Goal: Communication & Community: Answer question/provide support

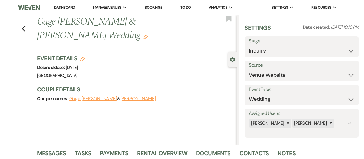
select select "5"
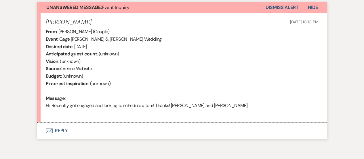
scroll to position [230, 0]
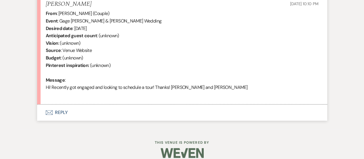
click at [185, 106] on button "Envelope Reply" at bounding box center [182, 112] width 290 height 16
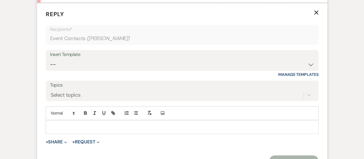
scroll to position [343, 0]
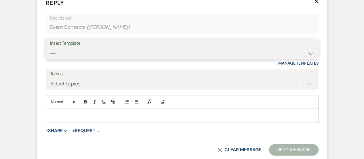
click at [178, 57] on select "-- INQUIRY: Response - WEDDING INQUIRY: Response - NON-WEDDING TOUR: Confirming…" at bounding box center [182, 52] width 264 height 11
select select "2956"
click at [50, 47] on select "-- INQUIRY: Response - WEDDING INQUIRY: Response - NON-WEDDING TOUR: Confirming…" at bounding box center [182, 52] width 264 height 11
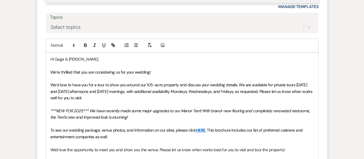
scroll to position [400, 0]
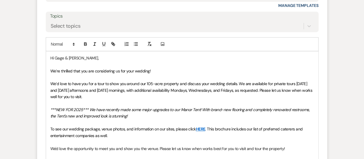
click at [266, 88] on span "We’d love to have you for a tour to show you around our 105-acre property and d…" at bounding box center [181, 90] width 263 height 18
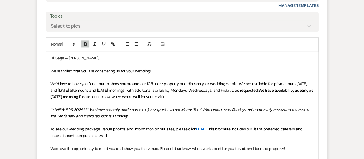
drag, startPoint x: 267, startPoint y: 89, endPoint x: 107, endPoint y: 95, distance: 160.1
click at [107, 95] on p "We’d love to have you for a tour to show you around our 105-acre property and d…" at bounding box center [182, 89] width 264 height 19
copy strong "We have availability as early as this Saturday morning."
click at [138, 107] on em "***NEW FOR 2025*** We have recently made some major upgrades to our Manor Tent!…" at bounding box center [180, 113] width 260 height 12
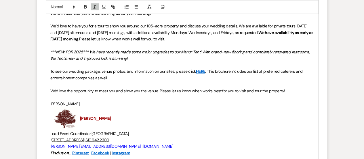
scroll to position [515, 0]
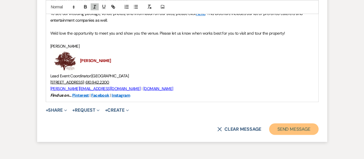
click at [303, 127] on button "Send Message" at bounding box center [293, 129] width 49 height 12
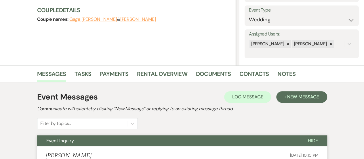
scroll to position [0, 0]
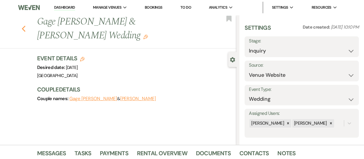
click at [24, 25] on icon "Previous" at bounding box center [24, 28] width 4 height 7
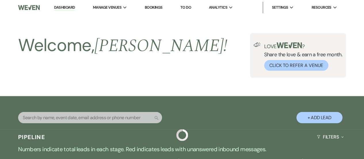
scroll to position [201, 0]
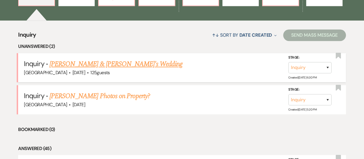
click at [94, 65] on link "[PERSON_NAME] & [PERSON_NAME]'s Wedding" at bounding box center [115, 64] width 133 height 10
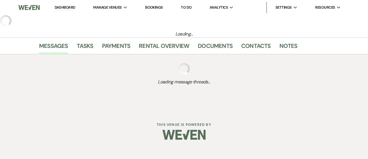
select select "5"
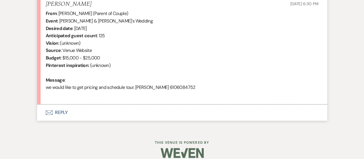
click at [174, 115] on button "Envelope Reply" at bounding box center [182, 112] width 290 height 16
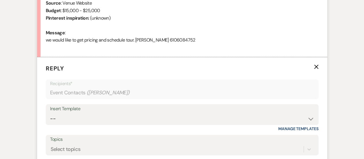
scroll to position [340, 0]
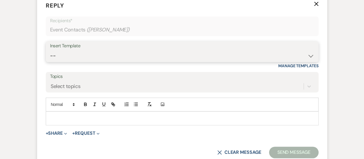
click at [144, 54] on select "-- INQUIRY: Response - WEDDING INQUIRY: Response - NON-WEDDING TOUR: Confirming…" at bounding box center [182, 55] width 264 height 11
select select "2956"
click at [50, 50] on select "-- INQUIRY: Response - WEDDING INQUIRY: Response - NON-WEDDING TOUR: Confirming…" at bounding box center [182, 55] width 264 height 11
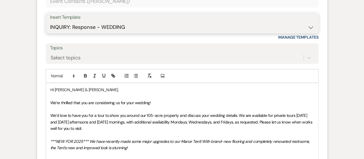
scroll to position [369, 0]
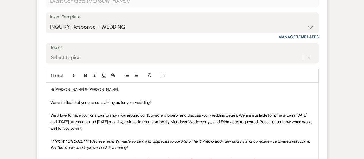
click at [266, 121] on span "We’d love to have you for a tour to show you around our 105-acre property and d…" at bounding box center [181, 121] width 263 height 18
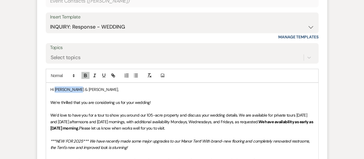
drag, startPoint x: 71, startPoint y: 89, endPoint x: 54, endPoint y: 90, distance: 16.8
click at [54, 90] on span "Hi Jill & Sunil," at bounding box center [84, 89] width 68 height 5
click at [129, 101] on span "We’re thrilled that you are considering us for your wedding!" at bounding box center [100, 102] width 100 height 5
click at [139, 101] on span "We’re thrilled that you are considering us for your wedding!" at bounding box center [100, 102] width 100 height 5
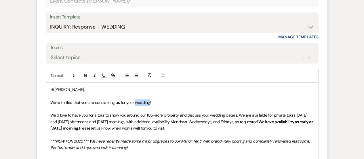
click at [139, 101] on span "We’re thrilled that you are considering us for your wedding!" at bounding box center [100, 102] width 100 height 5
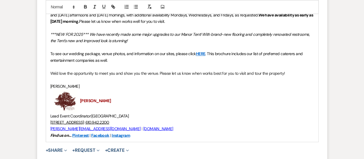
scroll to position [513, 0]
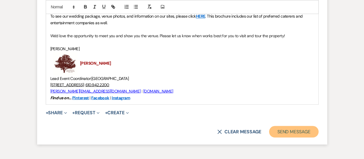
click at [294, 129] on button "Send Message" at bounding box center [293, 131] width 49 height 12
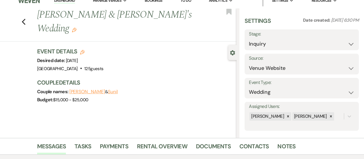
scroll to position [0, 0]
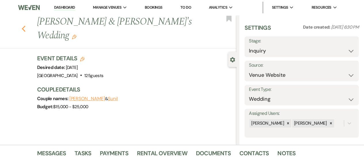
click at [25, 25] on icon "Previous" at bounding box center [24, 28] width 4 height 7
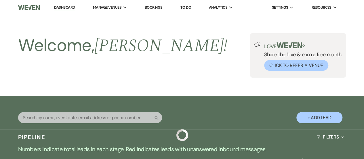
scroll to position [201, 0]
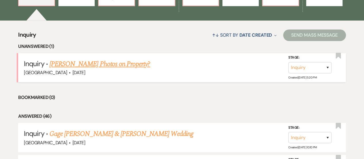
click at [112, 68] on link "[PERSON_NAME] Photos on Property?" at bounding box center [99, 64] width 101 height 10
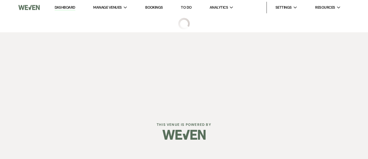
select select "5"
select select "13"
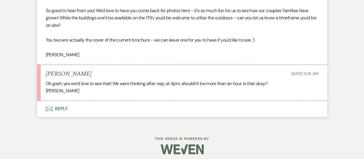
scroll to position [395, 0]
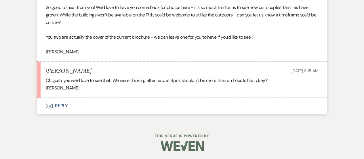
click at [185, 107] on button "Envelope Reply" at bounding box center [182, 106] width 290 height 16
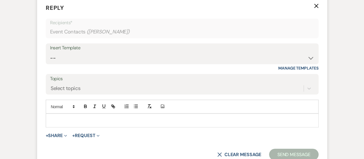
scroll to position [498, 0]
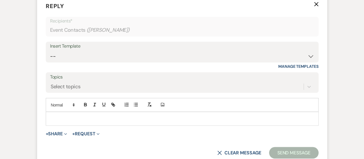
click at [180, 115] on p at bounding box center [182, 118] width 264 height 6
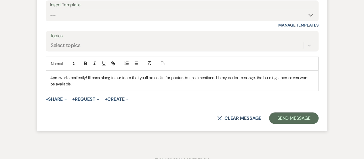
scroll to position [556, 0]
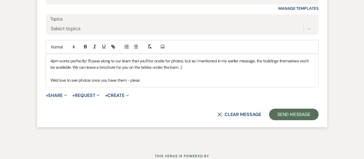
click at [135, 80] on p "We'd love to see photos once you have them - pleas" at bounding box center [182, 80] width 264 height 6
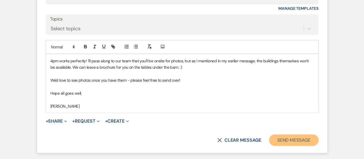
click at [286, 139] on button "Send Message" at bounding box center [293, 140] width 49 height 12
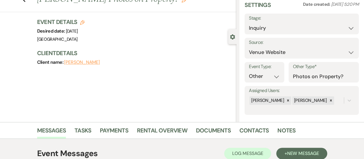
scroll to position [0, 0]
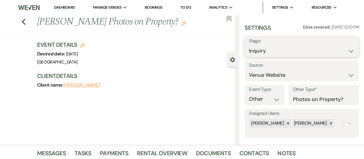
click at [276, 50] on select "Inquiry Follow Up Tour Requested Tour Confirmed Toured Proposal Sent Booked Lost" at bounding box center [302, 50] width 106 height 11
click at [24, 24] on icon "Previous" at bounding box center [24, 21] width 4 height 7
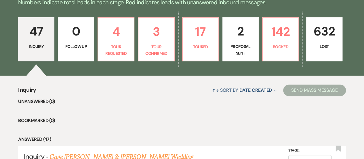
scroll to position [144, 0]
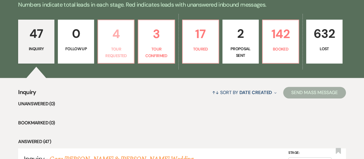
click at [115, 46] on p "Tour Requested" at bounding box center [116, 52] width 29 height 13
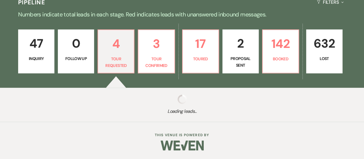
select select "2"
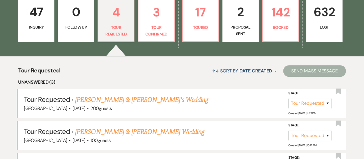
scroll to position [173, 0]
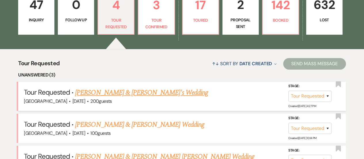
click at [127, 93] on link "Faith Amole & Fiance's Wedding" at bounding box center [141, 92] width 133 height 10
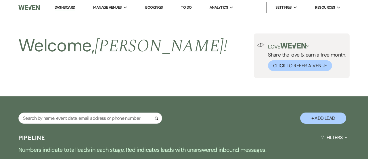
select select "2"
select select "5"
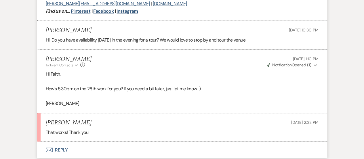
scroll to position [562, 0]
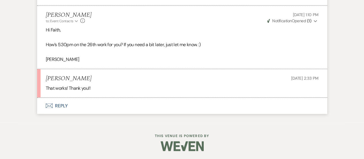
click at [173, 108] on button "Envelope Reply" at bounding box center [182, 106] width 290 height 16
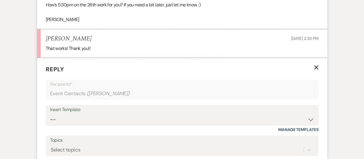
scroll to position [664, 0]
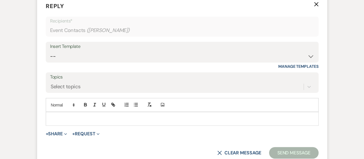
click at [142, 69] on form "Reply X Recipients* Event Contacts ( Faith Amole ) Insert Template -- INQUIRY: …" at bounding box center [182, 80] width 290 height 170
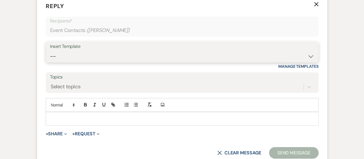
click at [147, 59] on select "-- INQUIRY: Response - WEDDING INQUIRY: Response - NON-WEDDING TOUR: Confirming…" at bounding box center [182, 56] width 264 height 11
select select "2958"
click at [50, 51] on select "-- INQUIRY: Response - WEDDING INQUIRY: Response - NON-WEDDING TOUR: Confirming…" at bounding box center [182, 56] width 264 height 11
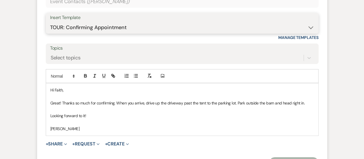
scroll to position [722, 0]
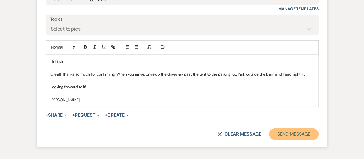
click at [286, 134] on button "Send Message" at bounding box center [293, 134] width 49 height 12
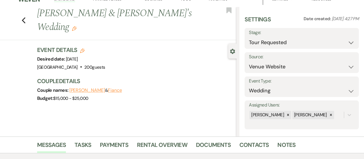
scroll to position [0, 0]
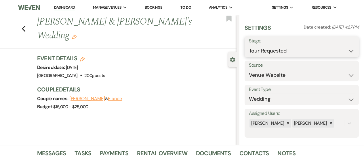
drag, startPoint x: 260, startPoint y: 50, endPoint x: 263, endPoint y: 55, distance: 5.8
click at [260, 50] on select "Inquiry Follow Up Tour Requested Tour Confirmed Toured Proposal Sent Booked Lost" at bounding box center [302, 50] width 106 height 11
select select "4"
click at [249, 45] on select "Inquiry Follow Up Tour Requested Tour Confirmed Toured Proposal Sent Booked Lost" at bounding box center [302, 50] width 106 height 11
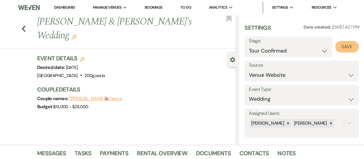
click at [340, 47] on button "Save" at bounding box center [347, 47] width 24 height 12
click at [25, 26] on use "button" at bounding box center [24, 29] width 4 height 6
select select "2"
select select "4"
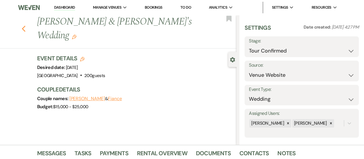
select select "2"
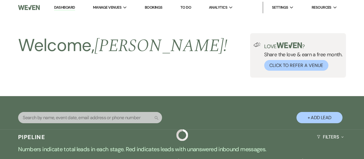
scroll to position [173, 0]
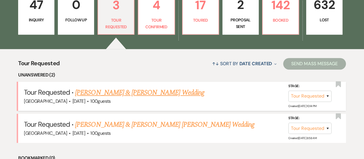
click at [121, 91] on link "Diane Shoemaker & OLIVIA DAVIS's Wedding" at bounding box center [139, 92] width 129 height 10
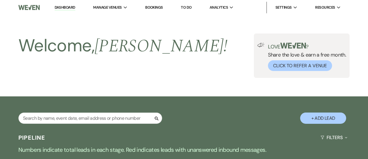
select select "2"
select select "5"
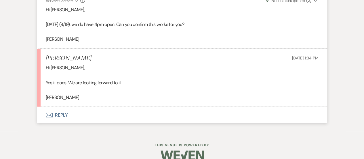
scroll to position [633, 0]
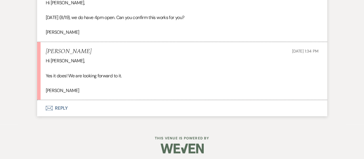
click at [141, 100] on button "Envelope Reply" at bounding box center [182, 108] width 290 height 16
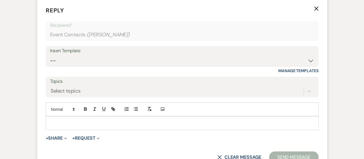
scroll to position [738, 0]
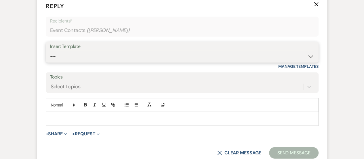
click at [108, 52] on select "-- INQUIRY: Response - WEDDING INQUIRY: Response - NON-WEDDING TOUR: Confirming…" at bounding box center [182, 56] width 264 height 11
select select "2958"
click at [50, 51] on select "-- INQUIRY: Response - WEDDING INQUIRY: Response - NON-WEDDING TOUR: Confirming…" at bounding box center [182, 56] width 264 height 11
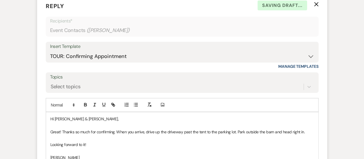
click at [75, 117] on p "Hi Diane & OLIVIA," at bounding box center [182, 118] width 264 height 6
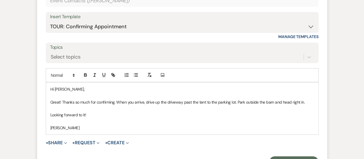
scroll to position [825, 0]
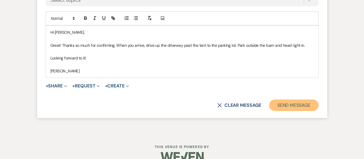
click at [287, 106] on button "Send Message" at bounding box center [293, 105] width 49 height 12
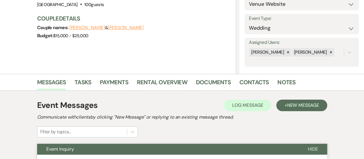
scroll to position [0, 0]
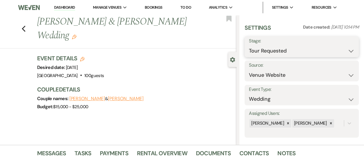
drag, startPoint x: 284, startPoint y: 49, endPoint x: 285, endPoint y: 55, distance: 5.8
click at [284, 49] on select "Inquiry Follow Up Tour Requested Tour Confirmed Toured Proposal Sent Booked Lost" at bounding box center [302, 50] width 106 height 11
select select "4"
click at [249, 45] on select "Inquiry Follow Up Tour Requested Tour Confirmed Toured Proposal Sent Booked Lost" at bounding box center [302, 50] width 106 height 11
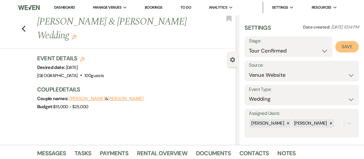
click at [340, 48] on button "Save" at bounding box center [347, 47] width 24 height 12
click at [24, 26] on icon "Previous" at bounding box center [24, 28] width 4 height 7
select select "2"
select select "4"
select select "2"
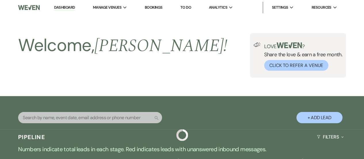
scroll to position [173, 0]
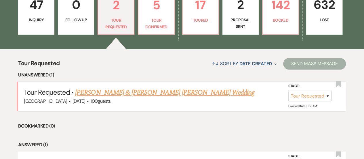
click at [128, 91] on link "Geovanny Valdez & Amber Jeanette Surlock's Wedding" at bounding box center [164, 92] width 179 height 10
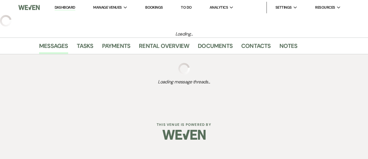
select select "2"
select select "5"
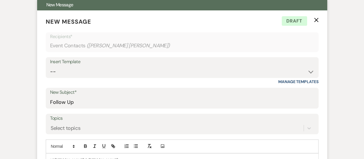
scroll to position [216, 0]
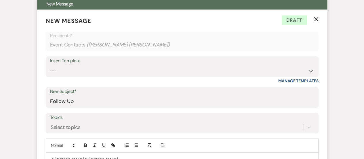
click at [315, 18] on use "button" at bounding box center [316, 19] width 4 height 4
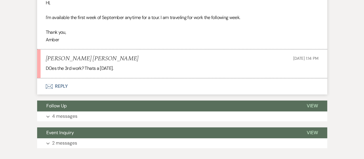
scroll to position [289, 0]
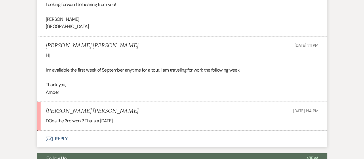
click at [121, 128] on li "Amber Jeanette Surlock Aug 13, 2025, 1:14 PM DOes the 3rd work? Thats a Wednesd…" at bounding box center [182, 116] width 290 height 28
click at [123, 134] on button "Envelope Reply" at bounding box center [182, 138] width 290 height 16
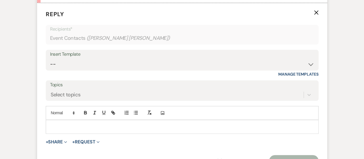
scroll to position [424, 0]
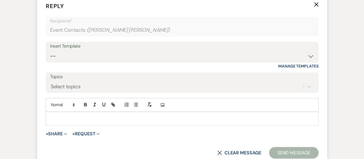
click at [128, 117] on p at bounding box center [182, 118] width 264 height 6
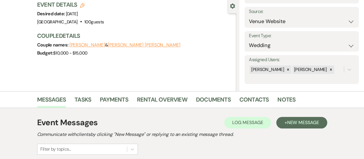
scroll to position [0, 0]
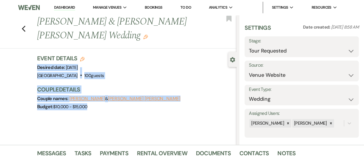
drag, startPoint x: 118, startPoint y: 114, endPoint x: 29, endPoint y: 66, distance: 101.2
click at [29, 66] on div "Previous Geovanny Valdez & Amber Jeanette Surlock's Wedding Edit Bookmark Gear …" at bounding box center [118, 80] width 237 height 130
copy div "Desired date: Friday, October 31st, 2025 Venue: Brandywine Manor House . 100 gu…"
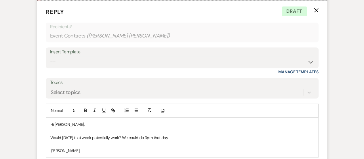
scroll to position [518, 0]
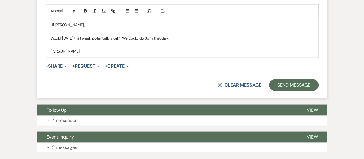
click at [176, 41] on p at bounding box center [182, 44] width 264 height 6
click at [178, 36] on p "Would Tuesday that week potentially work? We could do 3pm that day." at bounding box center [182, 38] width 264 height 6
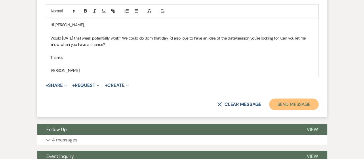
click at [303, 103] on button "Send Message" at bounding box center [293, 104] width 49 height 12
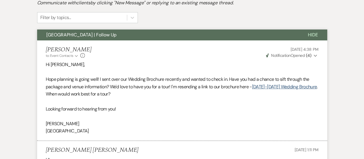
scroll to position [0, 0]
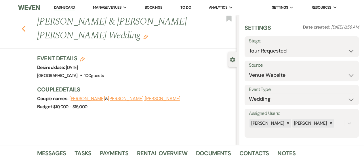
click at [24, 28] on icon "Previous" at bounding box center [24, 28] width 4 height 7
select select "2"
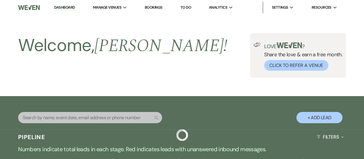
scroll to position [173, 0]
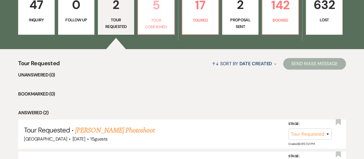
click at [153, 28] on p "Tour Confirmed" at bounding box center [156, 23] width 29 height 13
select select "4"
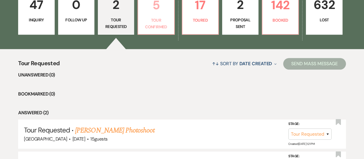
select select "4"
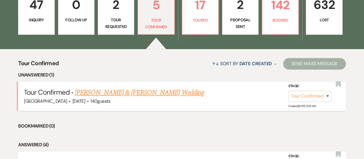
click at [120, 92] on link "James & Kelly's Wedding" at bounding box center [139, 92] width 129 height 10
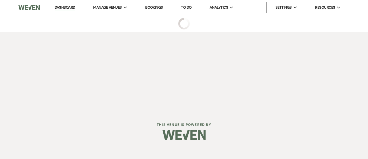
select select "4"
select select "5"
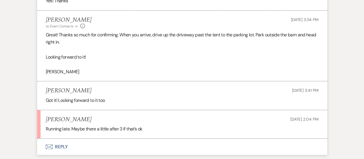
scroll to position [726, 0]
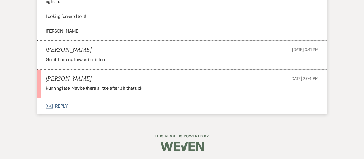
click at [181, 109] on button "Envelope Reply" at bounding box center [182, 106] width 290 height 16
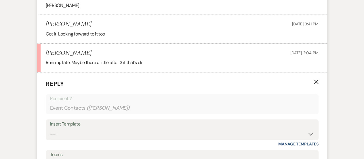
scroll to position [829, 0]
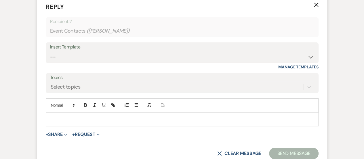
click at [167, 116] on p at bounding box center [182, 119] width 264 height 6
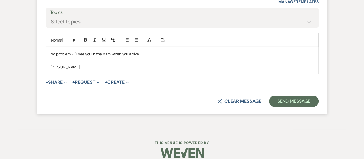
scroll to position [900, 0]
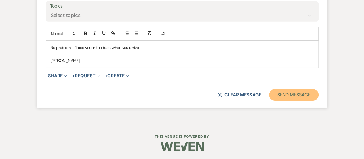
click at [298, 98] on button "Send Message" at bounding box center [293, 95] width 49 height 12
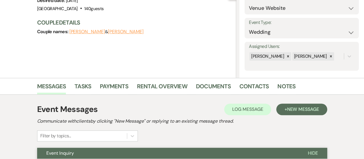
scroll to position [0, 0]
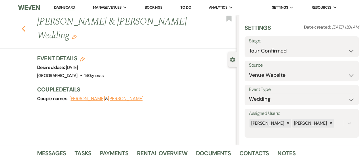
click at [24, 26] on use "button" at bounding box center [24, 29] width 4 height 6
select select "4"
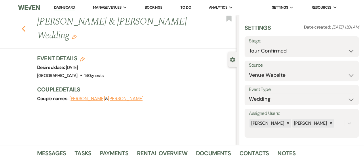
select select "4"
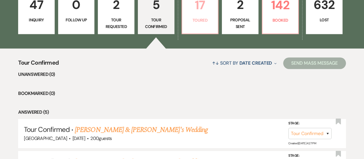
click at [203, 26] on link "17 Toured" at bounding box center [200, 12] width 37 height 43
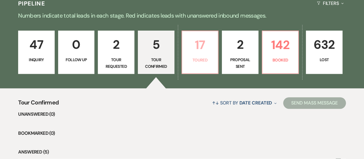
select select "5"
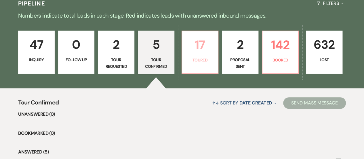
select select "5"
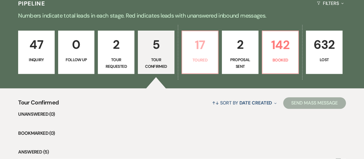
select select "5"
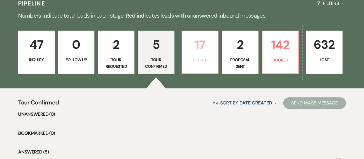
select select "5"
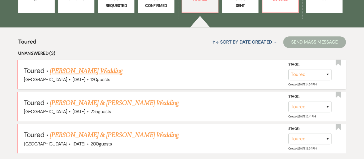
scroll to position [202, 0]
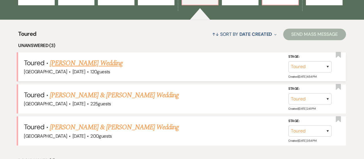
click at [123, 65] on link "Tabetha Leigh Hoffman's Wedding" at bounding box center [86, 63] width 73 height 10
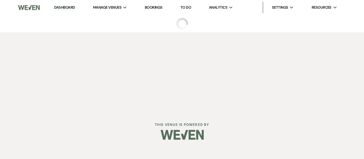
select select "5"
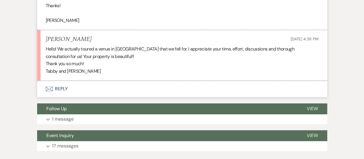
scroll to position [288, 0]
click at [193, 86] on button "Envelope Reply" at bounding box center [182, 89] width 290 height 16
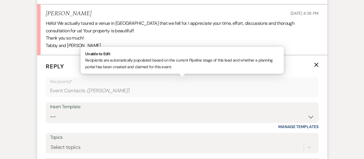
scroll to position [374, 0]
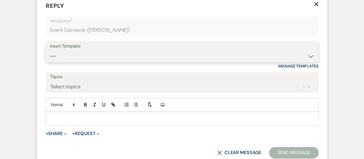
drag, startPoint x: 172, startPoint y: 57, endPoint x: 172, endPoint y: 60, distance: 3.0
click at [172, 57] on select "-- INQUIRY: Response - WEDDING INQUIRY: Response - NON-WEDDING TOUR: Confirming…" at bounding box center [182, 55] width 264 height 11
select select "3947"
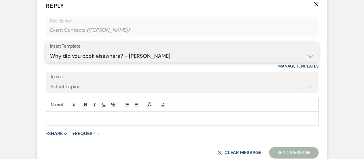
click at [50, 50] on select "-- INQUIRY: Response - WEDDING INQUIRY: Response - NON-WEDDING TOUR: Confirming…" at bounding box center [182, 55] width 264 height 11
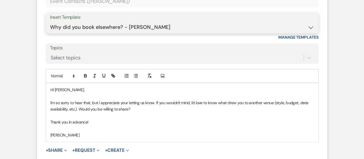
scroll to position [431, 0]
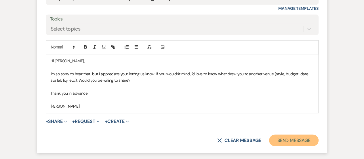
click at [291, 144] on button "Send Message" at bounding box center [293, 140] width 49 height 12
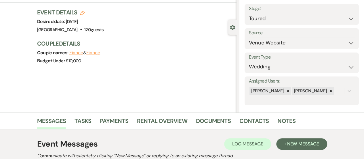
scroll to position [0, 0]
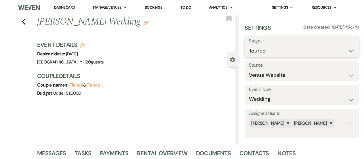
drag, startPoint x: 276, startPoint y: 52, endPoint x: 276, endPoint y: 56, distance: 4.6
click at [276, 52] on select "Inquiry Follow Up Tour Requested Tour Confirmed Toured Proposal Sent Booked Lost" at bounding box center [302, 50] width 106 height 11
select select "8"
click at [249, 45] on select "Inquiry Follow Up Tour Requested Tour Confirmed Toured Proposal Sent Booked Lost" at bounding box center [302, 50] width 106 height 11
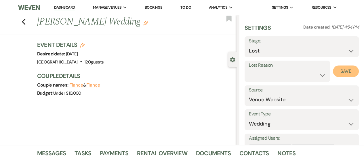
click at [344, 71] on button "Save" at bounding box center [346, 71] width 26 height 12
click at [26, 22] on icon "Previous" at bounding box center [24, 21] width 4 height 7
select select "5"
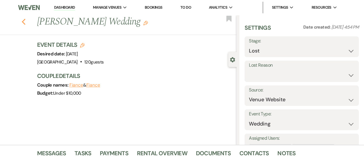
select select "5"
select select "8"
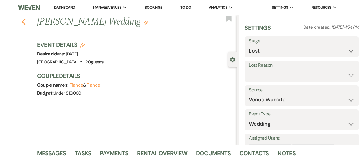
select select "5"
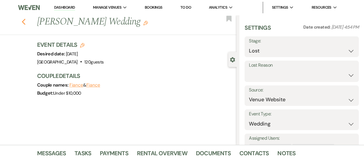
select select "5"
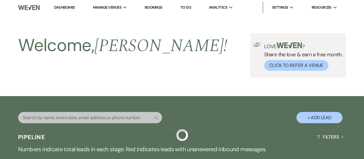
scroll to position [202, 0]
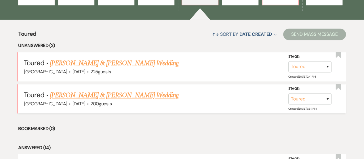
click at [123, 91] on link "[PERSON_NAME] & [PERSON_NAME] Wedding" at bounding box center [114, 95] width 129 height 10
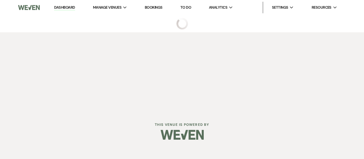
select select "5"
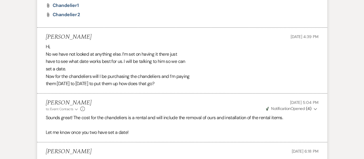
scroll to position [1296, 0]
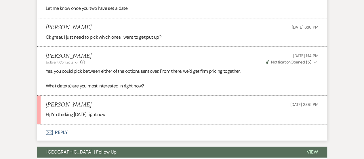
click at [195, 133] on button "Envelope Reply" at bounding box center [182, 132] width 290 height 16
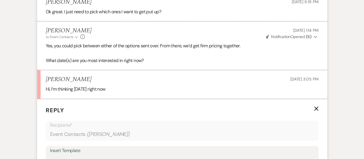
scroll to position [1424, 0]
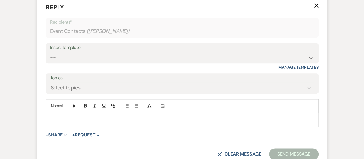
click at [180, 118] on p at bounding box center [182, 119] width 264 height 6
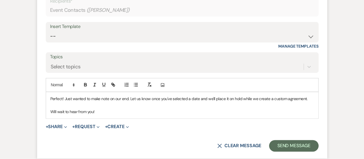
scroll to position [1452, 0]
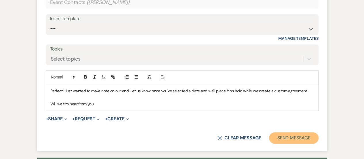
click at [284, 136] on button "Send Message" at bounding box center [293, 138] width 49 height 12
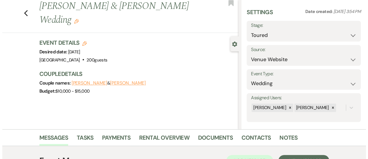
scroll to position [0, 0]
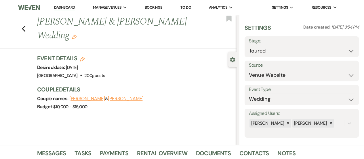
click at [85, 59] on icon "Edit" at bounding box center [82, 59] width 5 height 5
select select "744"
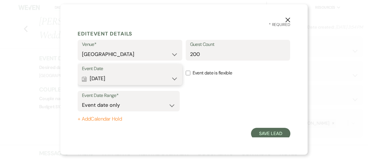
click at [113, 78] on button "Calendar Oct 31, 2026 Expand" at bounding box center [130, 79] width 96 height 12
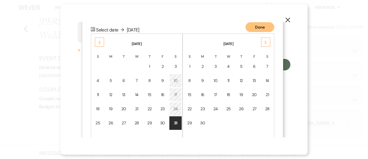
scroll to position [74, 0]
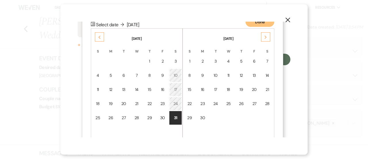
click at [265, 39] on div "Next" at bounding box center [265, 36] width 9 height 9
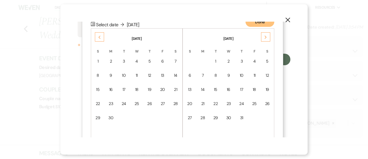
click at [265, 39] on div "Next" at bounding box center [265, 36] width 9 height 9
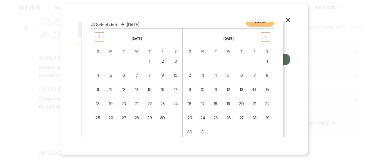
click at [265, 39] on div "Next" at bounding box center [265, 36] width 9 height 9
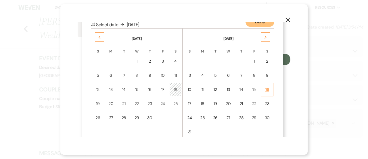
click at [267, 94] on td "16" at bounding box center [267, 90] width 13 height 14
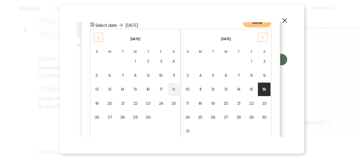
scroll to position [2, 0]
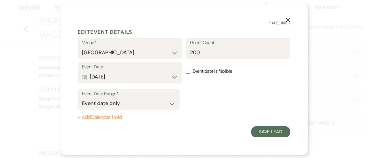
click at [189, 71] on label "Event date is flexible" at bounding box center [238, 71] width 105 height 18
click at [189, 71] on input "Event date is flexible" at bounding box center [188, 71] width 5 height 5
checkbox input "true"
click at [263, 130] on button "Save Lead" at bounding box center [270, 132] width 39 height 12
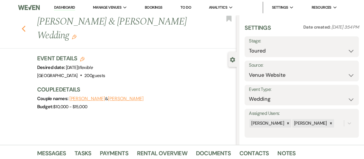
click at [25, 27] on icon "Previous" at bounding box center [24, 28] width 4 height 7
select select "5"
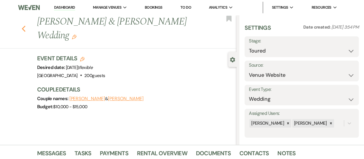
select select "5"
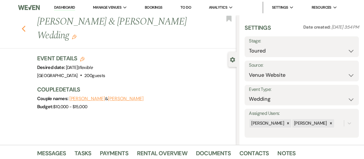
select select "5"
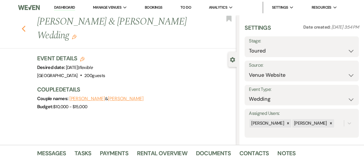
select select "5"
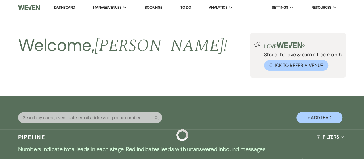
scroll to position [202, 0]
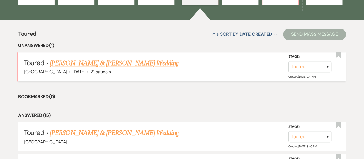
click at [124, 63] on link "[PERSON_NAME] & [PERSON_NAME] Wedding" at bounding box center [114, 63] width 129 height 10
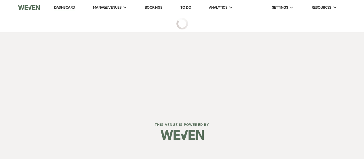
select select "5"
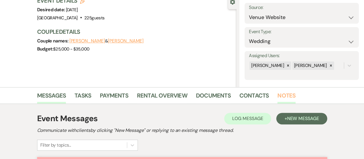
click at [288, 94] on link "Notes" at bounding box center [286, 97] width 18 height 13
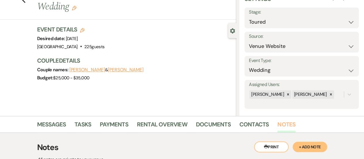
scroll to position [58, 0]
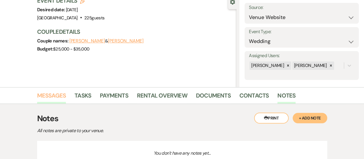
click at [51, 92] on link "Messages" at bounding box center [51, 97] width 29 height 13
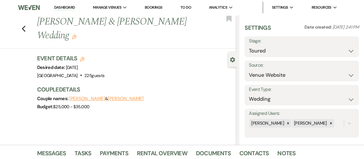
click at [159, 7] on link "Bookings" at bounding box center [154, 7] width 18 height 5
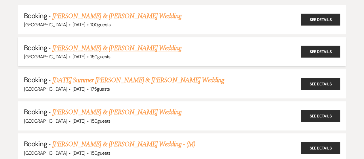
scroll to position [58, 0]
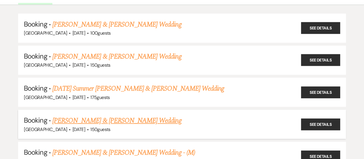
click at [137, 118] on link "[PERSON_NAME] & [PERSON_NAME] Wedding" at bounding box center [116, 120] width 129 height 10
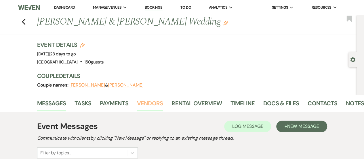
click at [152, 106] on link "Vendors" at bounding box center [150, 104] width 26 height 13
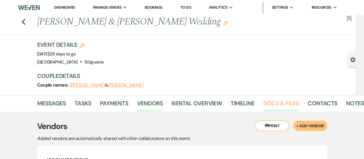
click at [277, 100] on link "Docs & Files" at bounding box center [281, 104] width 36 height 13
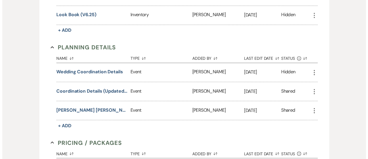
scroll to position [465, 0]
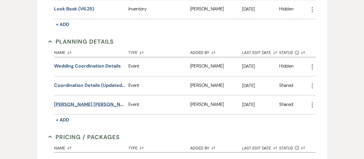
click at [78, 102] on button "Kessler Leavens 9/12 Wedding Coordination sheet" at bounding box center [90, 103] width 72 height 7
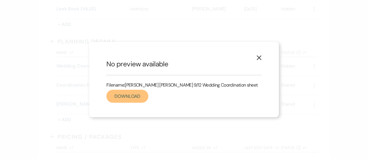
click at [122, 93] on link "Download" at bounding box center [127, 96] width 42 height 13
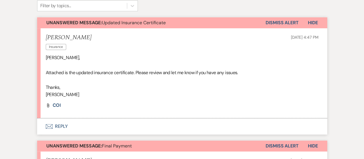
scroll to position [145, 0]
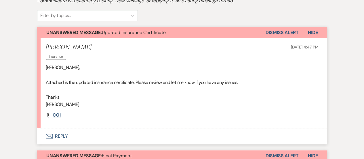
click at [55, 113] on span "COI" at bounding box center [57, 115] width 8 height 6
drag, startPoint x: 28, startPoint y: 83, endPoint x: 32, endPoint y: 85, distance: 4.2
click at [288, 36] on button "Dismiss Alert" at bounding box center [282, 32] width 33 height 11
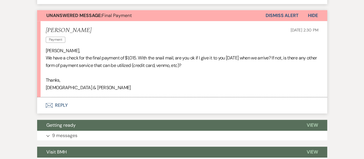
scroll to position [289, 0]
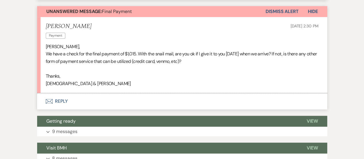
click at [184, 99] on button "Envelope Reply" at bounding box center [182, 101] width 290 height 16
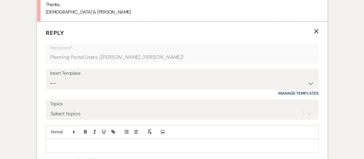
scroll to position [375, 0]
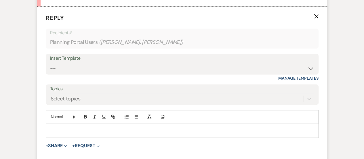
click at [169, 125] on div at bounding box center [182, 130] width 272 height 13
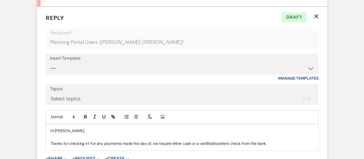
click at [143, 143] on p "Thanks for checking in! For any payments made the day of, we require either cas…" at bounding box center [182, 143] width 264 height 6
click at [303, 146] on div "Hi [PERSON_NAME], Thanks for checking in! For any payments made this close to t…" at bounding box center [182, 137] width 272 height 26
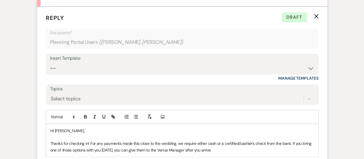
drag, startPoint x: 40, startPoint y: 99, endPoint x: 39, endPoint y: 96, distance: 3.0
click at [40, 99] on form "Reply X Draft Recipients* Planning Portal Users ( [PERSON_NAME], [PERSON_NAME] …" at bounding box center [182, 102] width 290 height 190
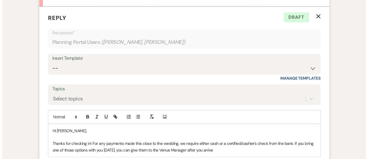
scroll to position [462, 0]
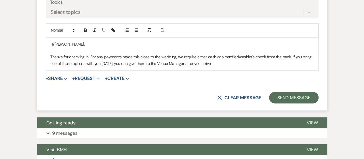
click at [237, 65] on p "Thanks for checking in! For any payments made this close to the wedding, we req…" at bounding box center [182, 60] width 264 height 13
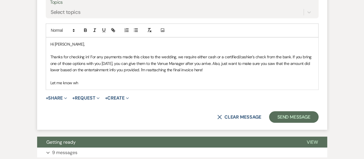
click at [222, 62] on p "Thanks for checking in! For any payments made this close to the wedding, we req…" at bounding box center [182, 63] width 264 height 19
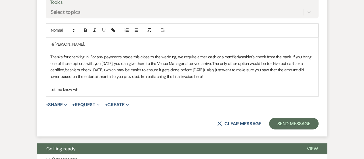
click at [86, 93] on div "Hi [PERSON_NAME], Thanks for checking in! For any payments made this close to t…" at bounding box center [182, 66] width 272 height 58
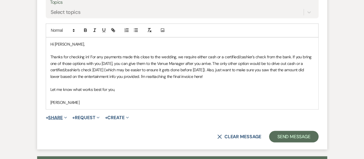
click at [60, 115] on button "+ Share Expand" at bounding box center [57, 117] width 22 height 5
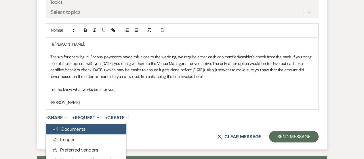
click at [71, 130] on span "Doc Upload Documents" at bounding box center [69, 128] width 33 height 6
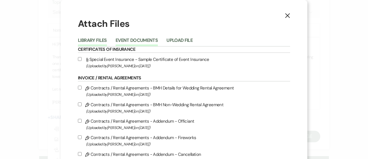
click at [149, 40] on button "Event Documents" at bounding box center [137, 42] width 42 height 8
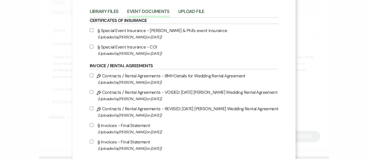
scroll to position [58, 0]
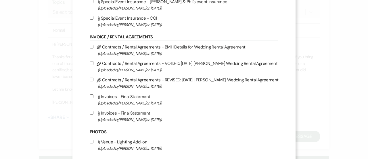
click at [109, 112] on label "Attach File Invoices - Final Statement (Uploaded by [PERSON_NAME] on [DATE] )" at bounding box center [184, 116] width 189 height 14
click at [94, 112] on input "Attach File Invoices - Final Statement (Uploaded by [PERSON_NAME] on [DATE] )" at bounding box center [92, 113] width 4 height 4
checkbox input "true"
click at [119, 100] on span "(Uploaded by [PERSON_NAME] on [DATE] )" at bounding box center [188, 103] width 181 height 7
click at [94, 98] on input "Attach File Invoices - Final Statement (Uploaded by [PERSON_NAME] on [DATE] )" at bounding box center [92, 96] width 4 height 4
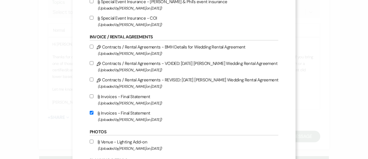
checkbox input "true"
click at [129, 113] on label "Attach File Invoices - Final Statement (Uploaded by [PERSON_NAME] on [DATE] )" at bounding box center [184, 116] width 189 height 14
click at [94, 113] on input "Attach File Invoices - Final Statement (Uploaded by [PERSON_NAME] on [DATE] )" at bounding box center [92, 113] width 4 height 4
checkbox input "false"
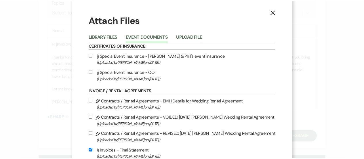
scroll to position [0, 0]
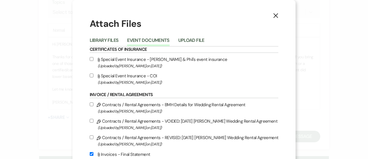
click at [274, 19] on button "X" at bounding box center [276, 15] width 9 height 10
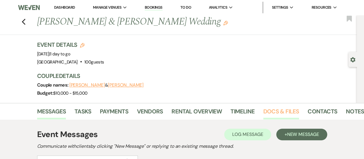
click at [276, 115] on link "Docs & Files" at bounding box center [281, 112] width 36 height 13
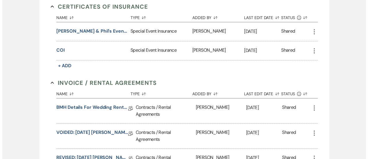
scroll to position [259, 0]
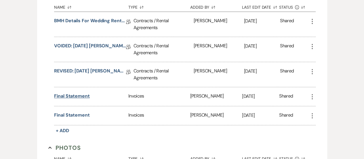
click at [73, 96] on button "Final Statement" at bounding box center [72, 95] width 36 height 7
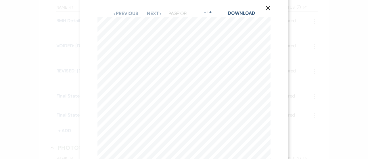
scroll to position [0, 0]
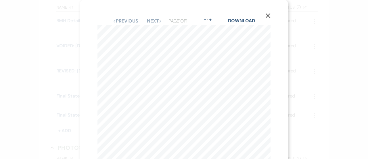
click at [271, 16] on icon "X" at bounding box center [268, 15] width 5 height 5
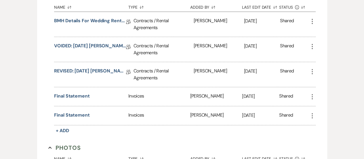
click at [313, 95] on icon "More" at bounding box center [312, 96] width 7 height 7
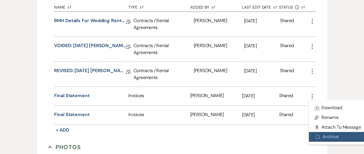
click at [326, 132] on button "Archive Archive" at bounding box center [338, 137] width 58 height 10
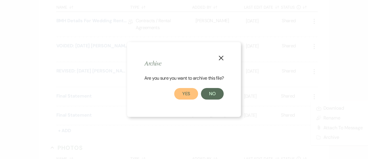
click at [188, 94] on button "Yes" at bounding box center [186, 94] width 24 height 12
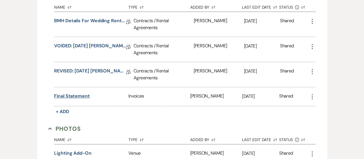
click at [78, 95] on button "Final Statement" at bounding box center [72, 95] width 36 height 7
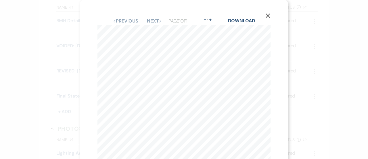
click at [269, 18] on icon "X" at bounding box center [268, 15] width 5 height 5
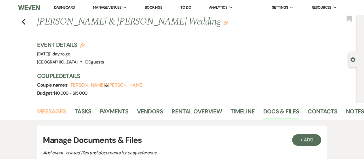
click at [58, 114] on link "Messages" at bounding box center [51, 112] width 29 height 13
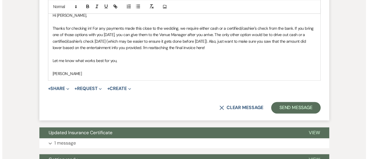
scroll to position [375, 0]
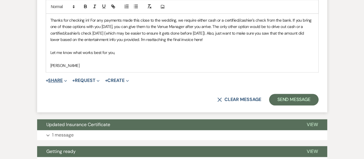
click at [59, 79] on button "+ Share Expand" at bounding box center [57, 80] width 22 height 5
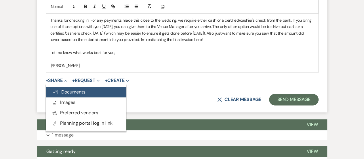
click at [62, 90] on span "Doc Upload Documents" at bounding box center [69, 92] width 33 height 6
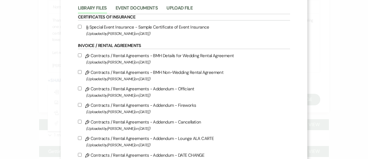
scroll to position [0, 0]
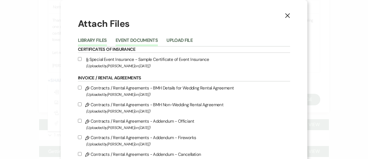
click at [148, 41] on button "Event Documents" at bounding box center [137, 42] width 42 height 8
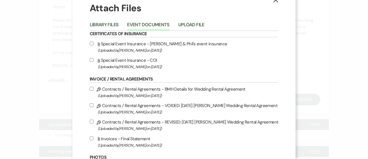
scroll to position [58, 0]
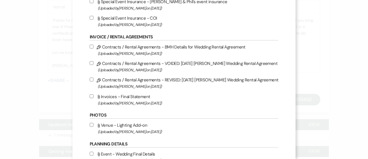
click at [141, 100] on span "(Uploaded by [PERSON_NAME] on [DATE] )" at bounding box center [188, 103] width 181 height 7
click at [94, 98] on input "Attach File Invoices - Final Statement (Uploaded by [PERSON_NAME] on [DATE] )" at bounding box center [92, 96] width 4 height 4
checkbox input "true"
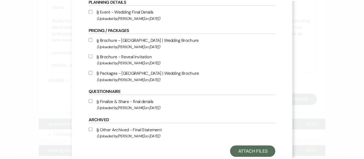
scroll to position [215, 0]
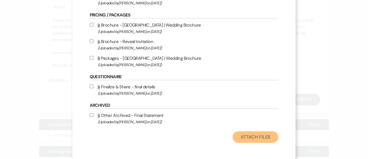
click at [261, 135] on button "Attach Files" at bounding box center [256, 137] width 46 height 12
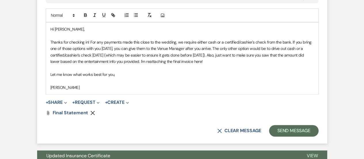
scroll to position [346, 0]
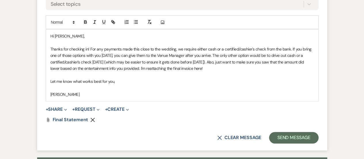
click at [207, 61] on p "Thanks for checking in! For any payments made this close to the wedding, we req…" at bounding box center [182, 59] width 264 height 26
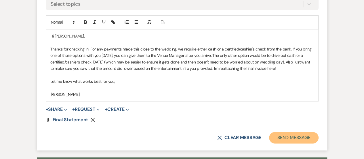
click at [296, 136] on button "Send Message" at bounding box center [293, 138] width 49 height 12
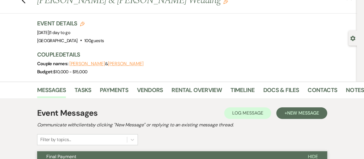
scroll to position [0, 0]
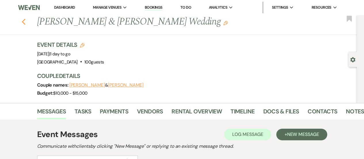
click at [26, 21] on icon "Previous" at bounding box center [24, 21] width 4 height 7
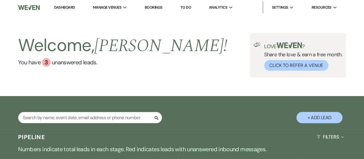
scroll to position [115, 0]
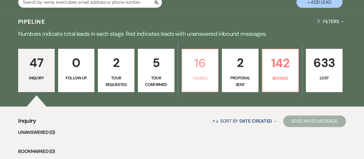
click at [204, 66] on p "16" at bounding box center [200, 62] width 29 height 19
select select "5"
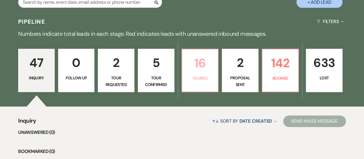
select select "5"
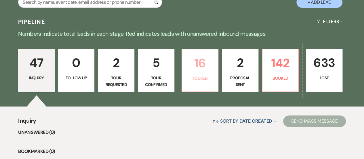
select select "5"
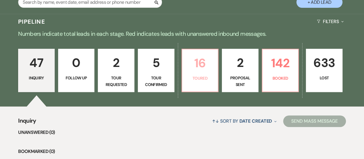
select select "5"
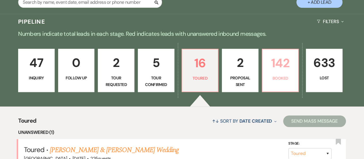
click at [284, 69] on p "142" at bounding box center [280, 62] width 29 height 19
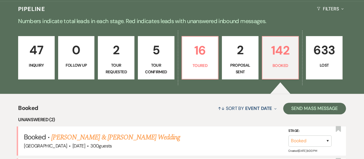
scroll to position [133, 0]
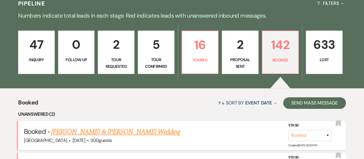
click at [98, 130] on link "[PERSON_NAME] & [PERSON_NAME] Wedding" at bounding box center [115, 131] width 129 height 10
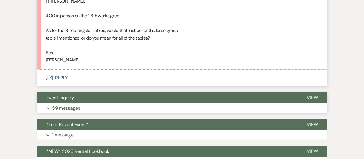
scroll to position [509, 0]
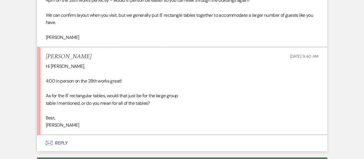
click at [192, 140] on button "Envelope Reply" at bounding box center [182, 142] width 290 height 16
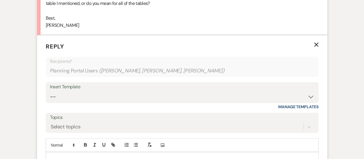
scroll to position [624, 0]
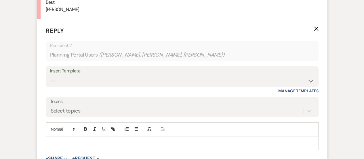
click at [181, 140] on p at bounding box center [182, 143] width 264 height 6
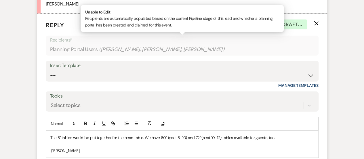
scroll to position [653, 0]
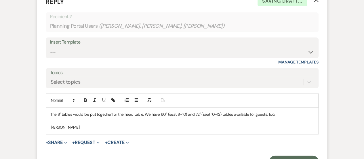
click at [279, 153] on form "Reply X Saving draft... Recipients* Planning Portal Users ( [PERSON_NAME], [PER…" at bounding box center [182, 82] width 290 height 183
click at [284, 158] on button "Send Message" at bounding box center [293, 161] width 49 height 12
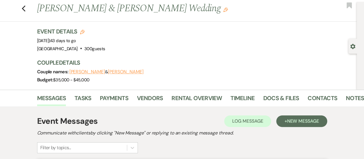
scroll to position [0, 0]
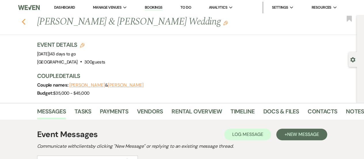
click at [26, 22] on icon "Previous" at bounding box center [24, 21] width 4 height 7
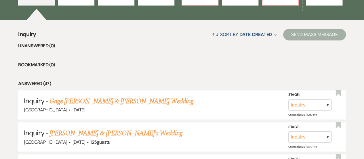
scroll to position [115, 0]
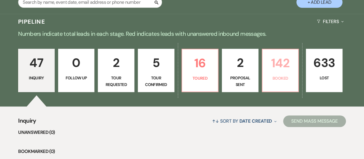
click at [284, 75] on p "Booked" at bounding box center [280, 78] width 29 height 6
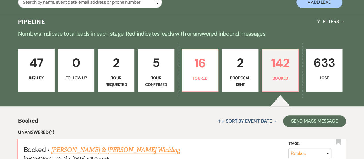
scroll to position [144, 0]
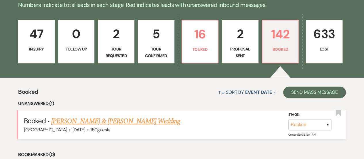
click at [127, 119] on link "[PERSON_NAME] & [PERSON_NAME] Wedding" at bounding box center [115, 121] width 129 height 10
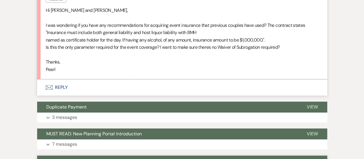
scroll to position [201, 0]
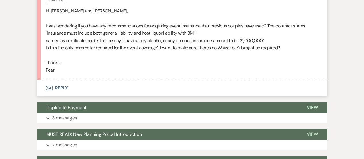
click at [189, 83] on button "Envelope Reply" at bounding box center [182, 88] width 290 height 16
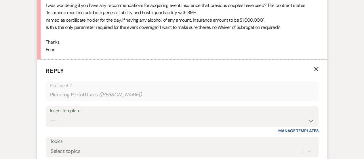
scroll to position [230, 0]
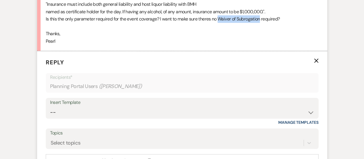
drag, startPoint x: 262, startPoint y: 17, endPoint x: 219, endPoint y: 18, distance: 43.2
click at [219, 18] on p "Is this the only parameter required for the event coverage? I want to make sure…" at bounding box center [182, 18] width 273 height 7
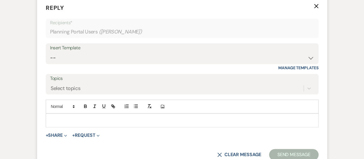
scroll to position [288, 0]
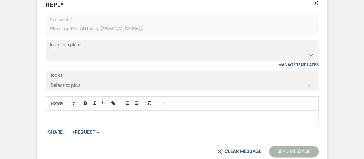
click at [148, 115] on p at bounding box center [182, 117] width 264 height 6
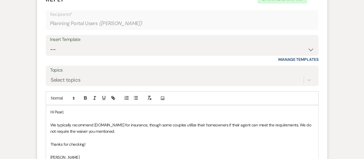
scroll to position [34, 0]
